Goal: Transaction & Acquisition: Purchase product/service

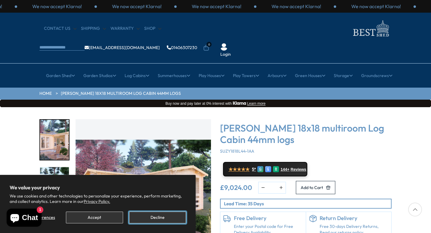
click at [149, 218] on button "Decline" at bounding box center [157, 218] width 57 height 12
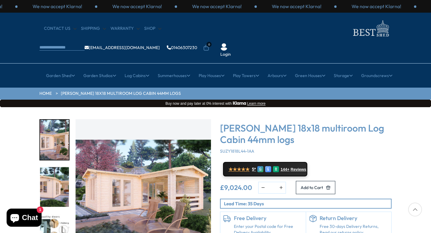
click at [98, 178] on img "1 / 7" at bounding box center [143, 186] width 135 height 135
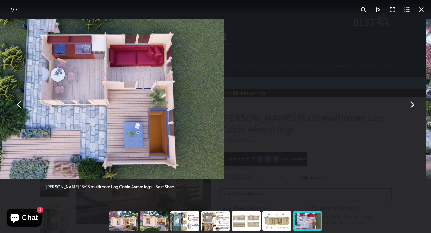
scroll to position [12, 0]
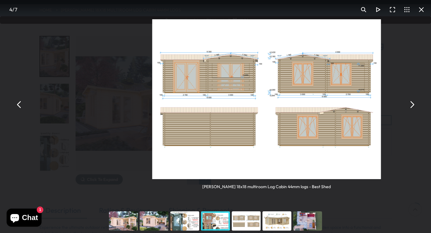
scroll to position [84, 0]
